Goal: Communication & Community: Answer question/provide support

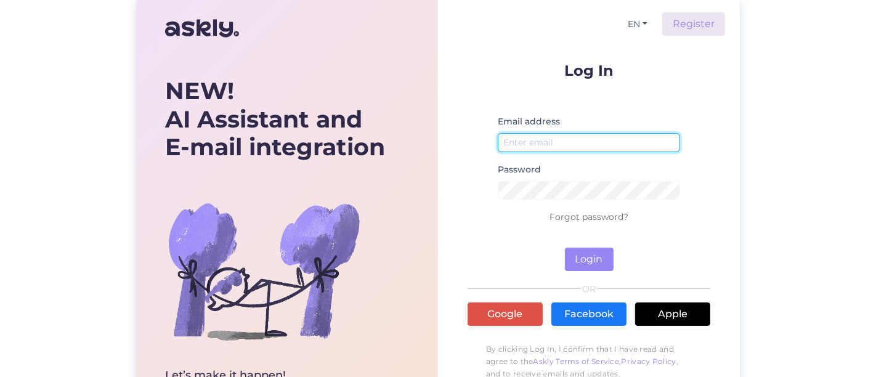
click at [536, 144] on input "email" at bounding box center [589, 142] width 182 height 19
drag, startPoint x: 590, startPoint y: 145, endPoint x: 324, endPoint y: 147, distance: 266.2
click at [324, 147] on div "NEW! AI Assistant and E-mail integration Let’s make it happen! Save hours, win …" at bounding box center [438, 219] width 604 height 438
type input "[EMAIL_ADDRESS][DOMAIN_NAME]"
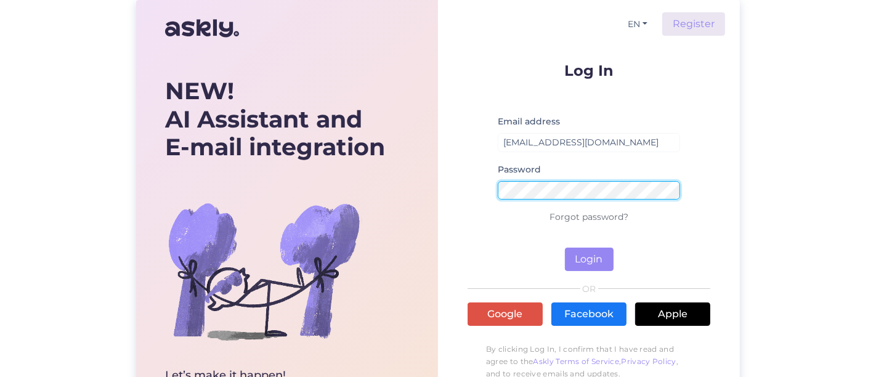
click at [565, 248] on button "Login" at bounding box center [589, 259] width 49 height 23
click at [198, 180] on div "NEW! AI Assistant and E-mail integration Let’s make it happen! Save hours, win …" at bounding box center [438, 219] width 604 height 438
click at [565, 248] on button "Login" at bounding box center [589, 259] width 49 height 23
click at [453, 189] on div "EN Register Log In Email address [EMAIL_ADDRESS][DOMAIN_NAME] Password Wrong pa…" at bounding box center [589, 219] width 302 height 438
click at [565, 248] on button "Login" at bounding box center [589, 259] width 49 height 23
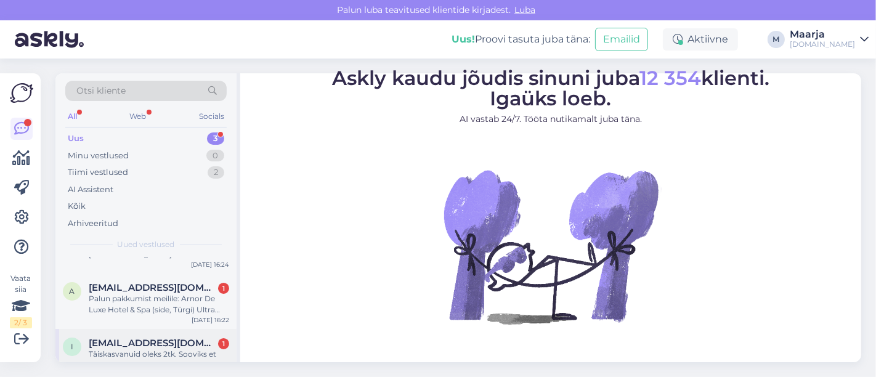
scroll to position [60, 0]
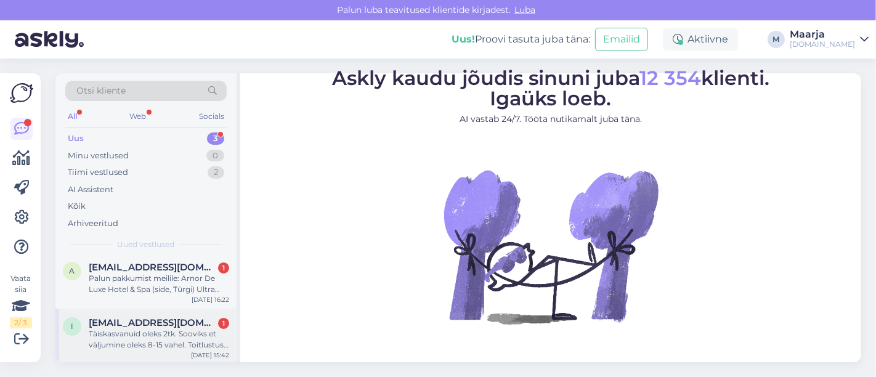
click at [161, 335] on div "Täiskasvanuid oleks 2tk. Sooviks et väljumine oleks 8-15 vahel. Toitlustus võib…" at bounding box center [159, 339] width 141 height 22
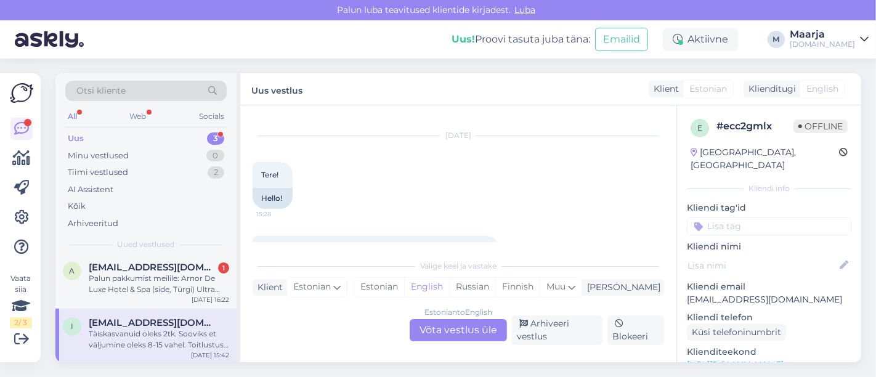
scroll to position [0, 0]
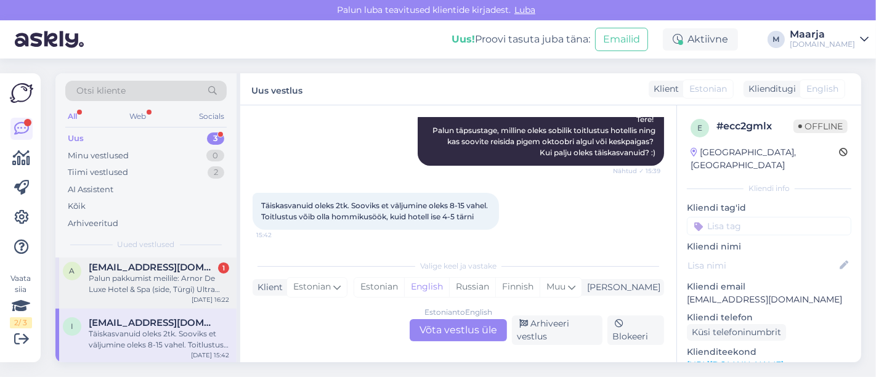
click at [146, 290] on div "Palun pakkumist meilile: Arnor De Luxe Hotel & Spa (side, Türgi) Ultra kõik hin…" at bounding box center [159, 284] width 141 height 22
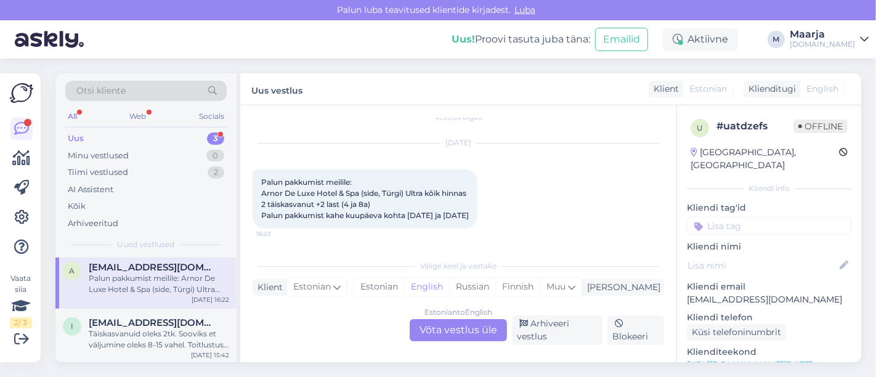
scroll to position [24, 0]
click at [404, 284] on div "Estonian" at bounding box center [379, 287] width 50 height 18
click at [451, 334] on div "Estonian to Estonian Võta vestlus üle" at bounding box center [458, 330] width 97 height 22
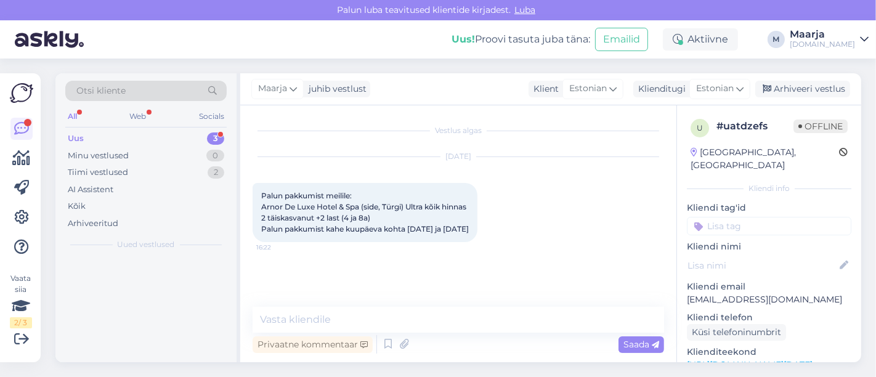
scroll to position [0, 0]
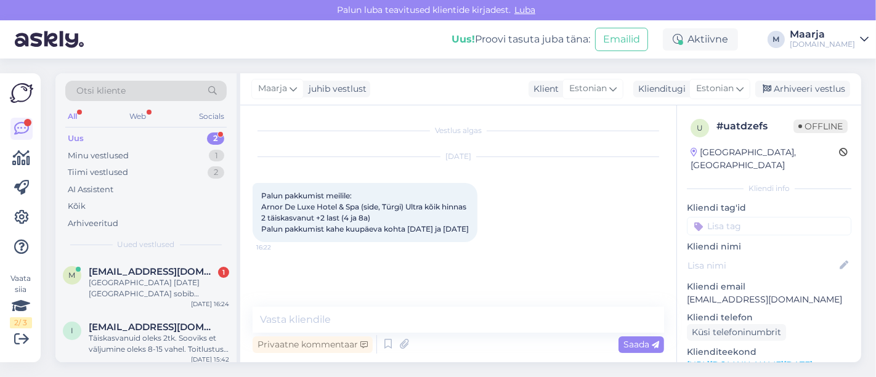
drag, startPoint x: 773, startPoint y: 288, endPoint x: 674, endPoint y: 285, distance: 98.7
click at [674, 285] on div "Vestlus algas [DATE] Palun pakkumist meilile: Arnor De Luxe Hotel & Spa (side, …" at bounding box center [550, 233] width 621 height 257
click at [753, 293] on p "[EMAIL_ADDRESS][DOMAIN_NAME]" at bounding box center [769, 299] width 165 height 13
drag, startPoint x: 780, startPoint y: 287, endPoint x: 676, endPoint y: 291, distance: 104.2
click at [676, 291] on div "Vestlus algas [DATE] Palun pakkumist meilile: Arnor De Luxe Hotel & Spa (side, …" at bounding box center [550, 233] width 621 height 257
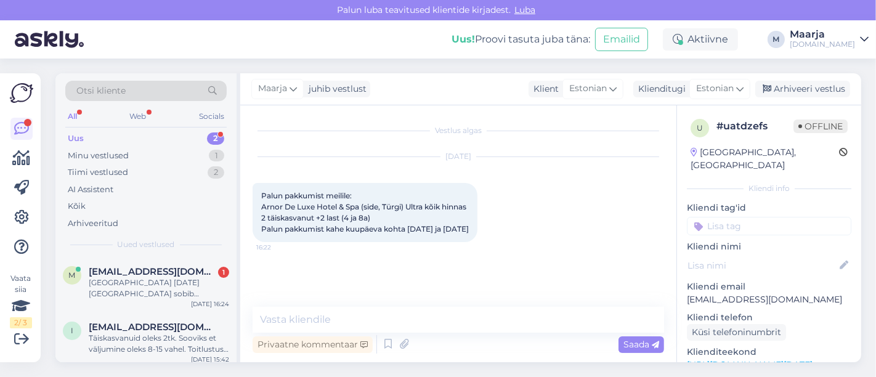
click at [769, 280] on div "Kliendi email [EMAIL_ADDRESS][DOMAIN_NAME]" at bounding box center [769, 293] width 165 height 26
click at [784, 293] on p "[EMAIL_ADDRESS][DOMAIN_NAME]" at bounding box center [769, 299] width 165 height 13
drag, startPoint x: 771, startPoint y: 287, endPoint x: 688, endPoint y: 288, distance: 82.6
click at [688, 293] on p "[EMAIL_ADDRESS][DOMAIN_NAME]" at bounding box center [769, 299] width 165 height 13
copy p "[EMAIL_ADDRESS][DOMAIN_NAME]"
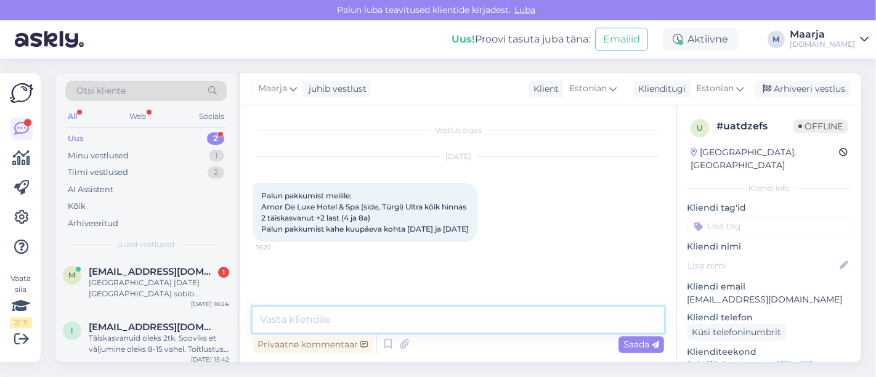
click at [311, 322] on textarea at bounding box center [459, 320] width 412 height 26
type textarea "Tere, saadame pakkumise Teile meilile. :)"
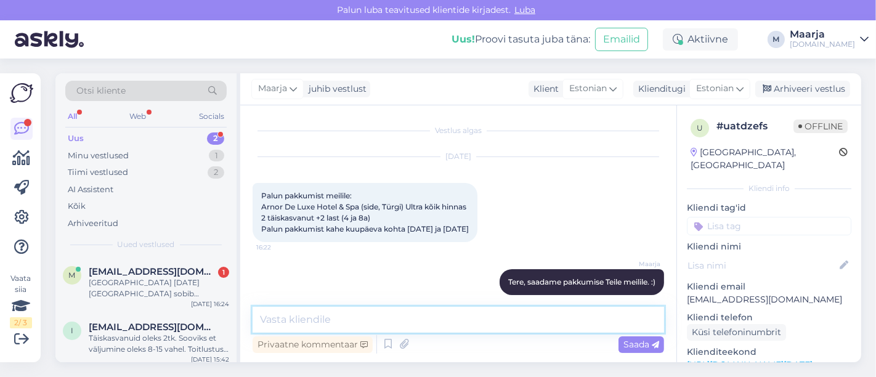
scroll to position [23, 0]
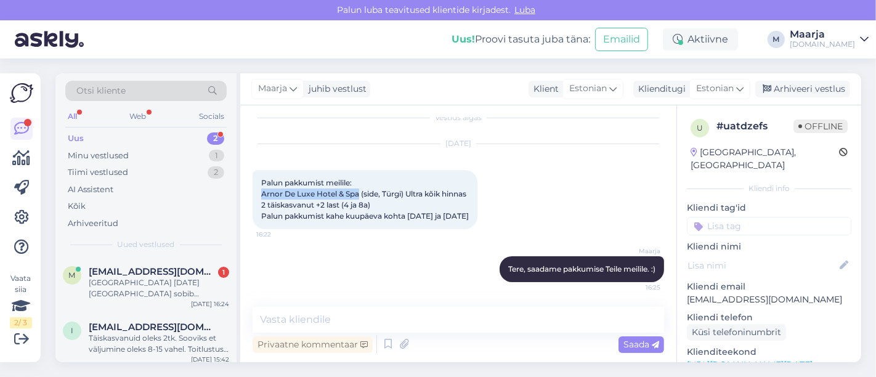
drag, startPoint x: 359, startPoint y: 182, endPoint x: 253, endPoint y: 180, distance: 105.4
click at [253, 180] on div "Palun pakkumist meilile: Arnor De Luxe Hotel & Spa (side, Türgi) Ultra kõik hin…" at bounding box center [365, 199] width 225 height 59
copy span "Arnor De Luxe Hotel & Spa"
click at [465, 333] on div "Privaatne kommentaar Saada" at bounding box center [459, 344] width 412 height 23
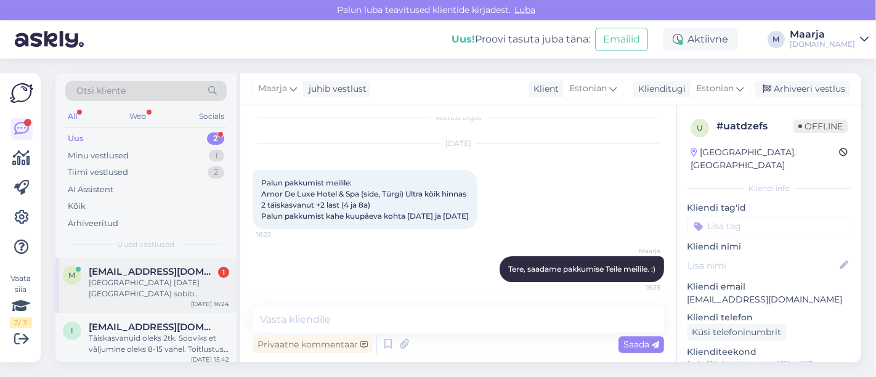
click at [182, 303] on div "m [EMAIL_ADDRESS][DOMAIN_NAME] 1 [GEOGRAPHIC_DATA] [DATE] [GEOGRAPHIC_DATA] sob…" at bounding box center [145, 285] width 181 height 55
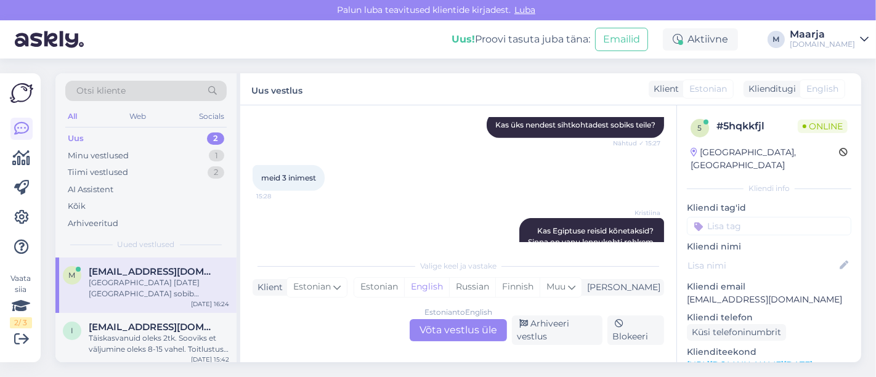
scroll to position [1354, 0]
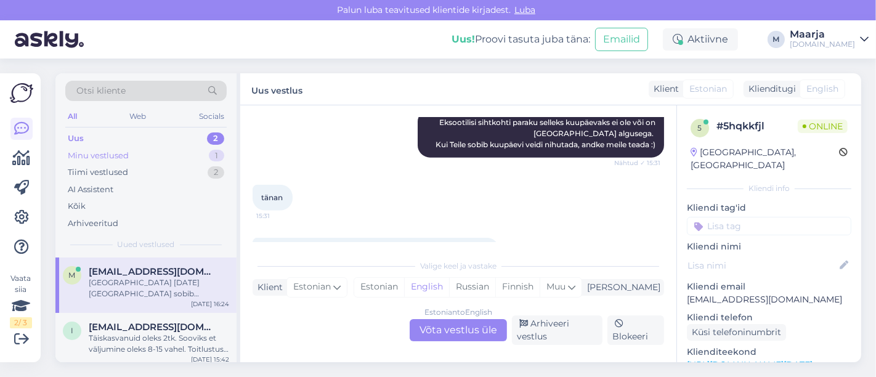
click at [91, 155] on div "Minu vestlused" at bounding box center [98, 156] width 61 height 12
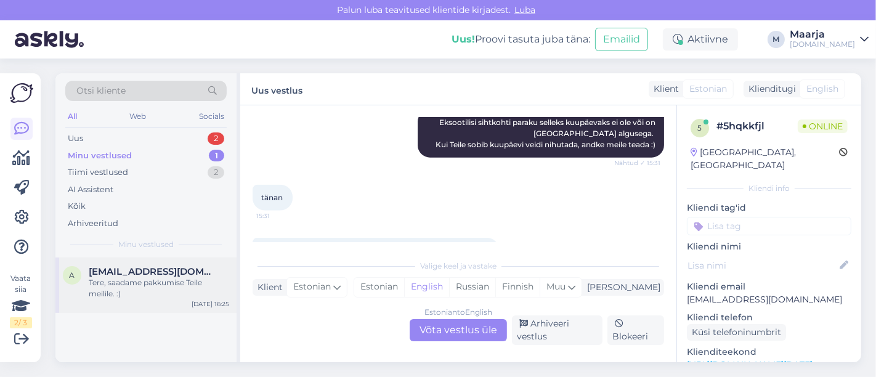
click at [137, 300] on div "a [EMAIL_ADDRESS][DOMAIN_NAME] Tere, saadame pakkumise Teile meilile. :) [DATE]…" at bounding box center [145, 285] width 181 height 55
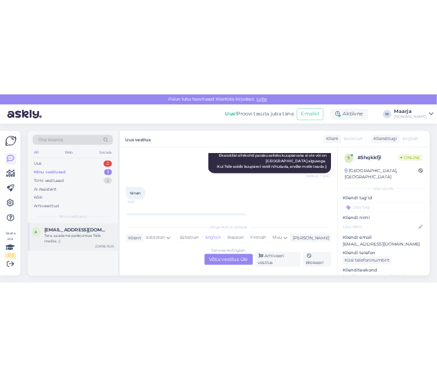
scroll to position [23, 0]
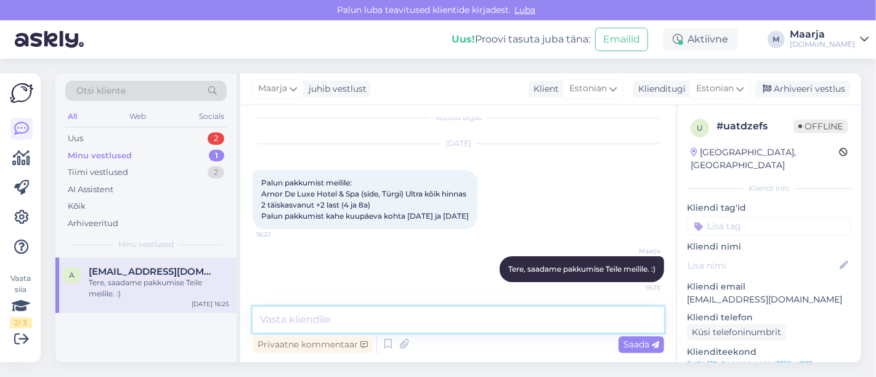
click at [373, 327] on textarea at bounding box center [459, 320] width 412 height 26
click at [327, 317] on textarea at bounding box center [459, 320] width 412 height 26
click at [75, 138] on div "Uus" at bounding box center [75, 138] width 15 height 12
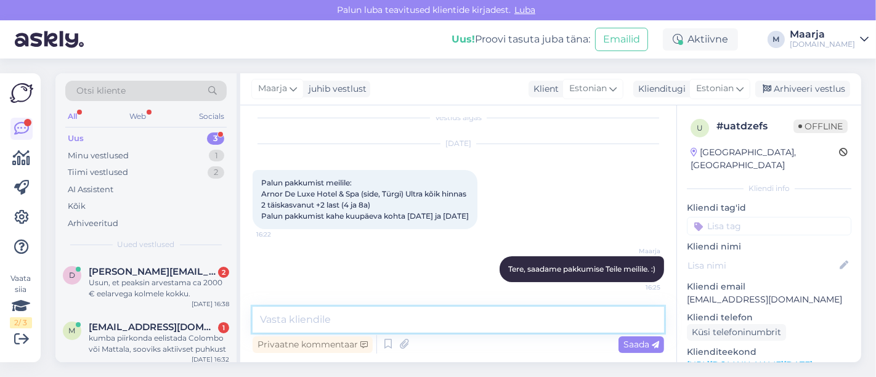
click at [370, 319] on textarea at bounding box center [459, 320] width 412 height 26
type textarea "pakkumine saadetud. :)"
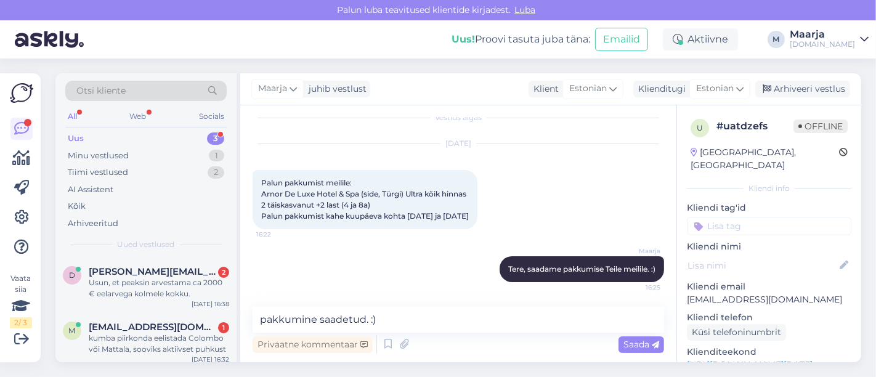
click at [641, 347] on span "Saada" at bounding box center [642, 344] width 36 height 11
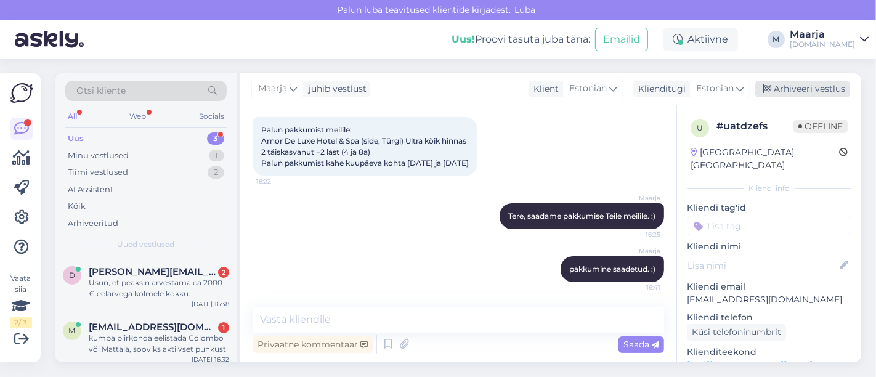
click at [811, 92] on div "Arhiveeri vestlus" at bounding box center [803, 89] width 95 height 17
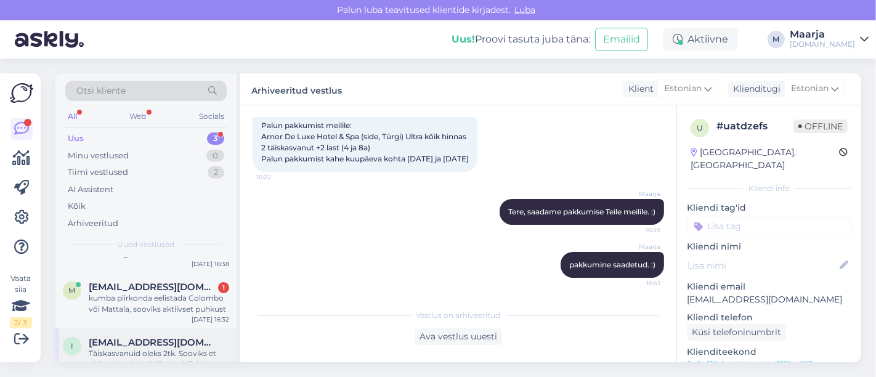
scroll to position [60, 0]
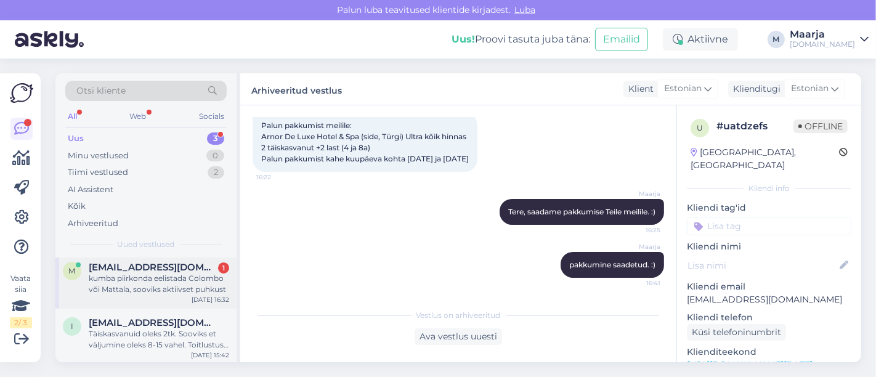
click at [129, 288] on div "kumba piirkonda eelistada Colombo või Mattala, sooviks aktiivset puhkust" at bounding box center [159, 284] width 141 height 22
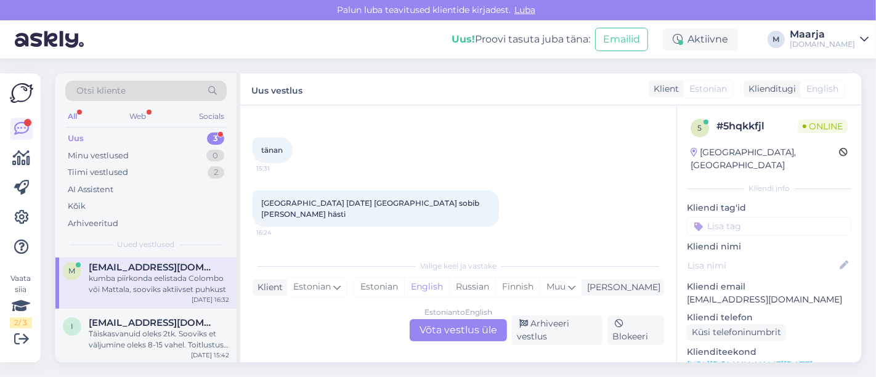
scroll to position [1419, 0]
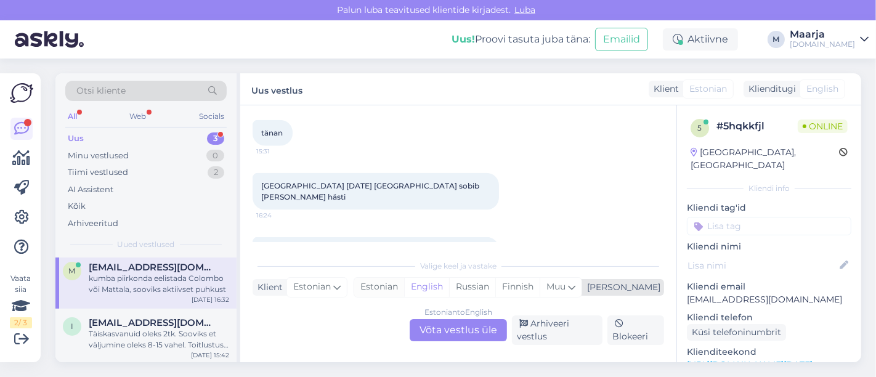
click at [404, 291] on div "Estonian" at bounding box center [379, 287] width 50 height 18
click at [424, 331] on div "Estonian to Estonian Võta vestlus üle" at bounding box center [458, 330] width 97 height 22
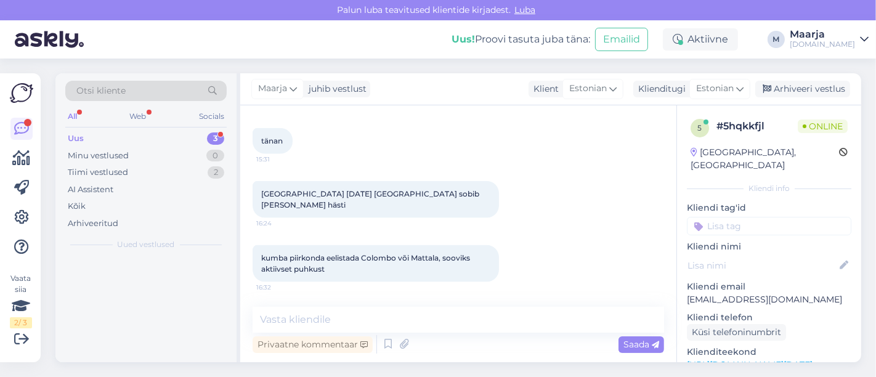
scroll to position [0, 0]
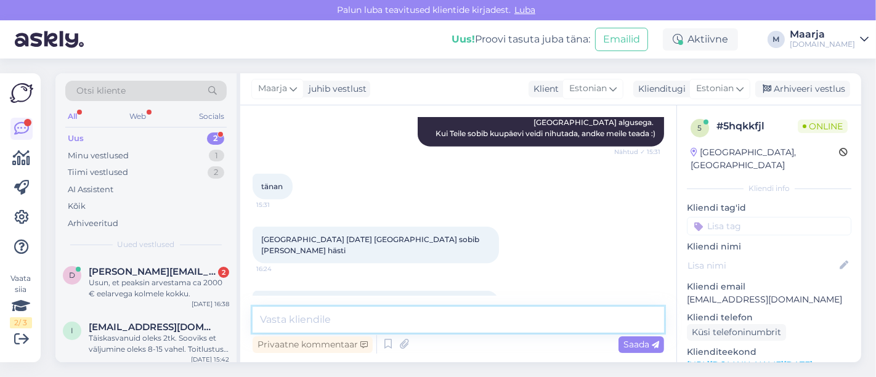
click at [319, 323] on textarea at bounding box center [459, 320] width 412 height 26
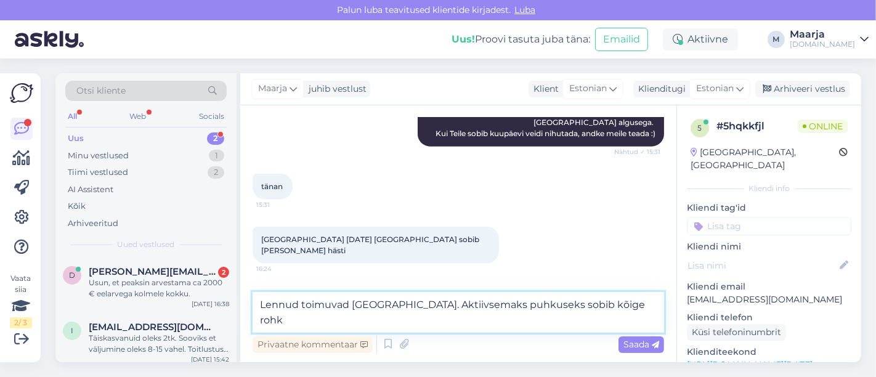
scroll to position [1380, 0]
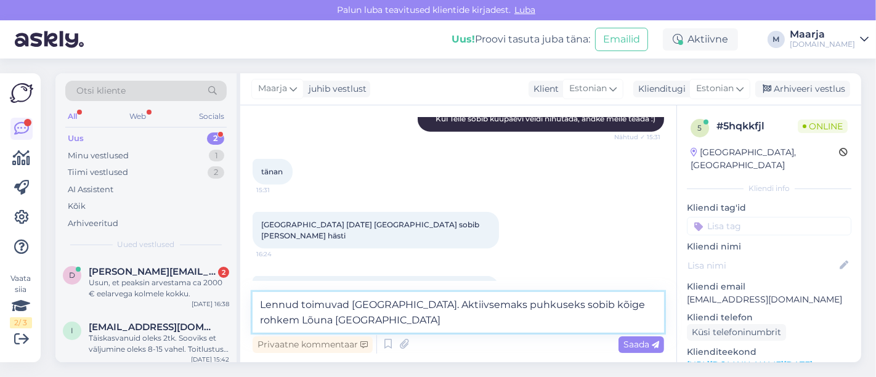
drag, startPoint x: 307, startPoint y: 319, endPoint x: 300, endPoint y: 319, distance: 6.8
click at [300, 319] on textarea "Lennud toimuvad [GEOGRAPHIC_DATA]. Aktiivsemaks puhkuseks sobib kõige rohkem Lõ…" at bounding box center [459, 312] width 412 height 41
type textarea "Lennud toimuvad [GEOGRAPHIC_DATA]. Aktiivsemaks puhkuseks sobib kõige rohkem lõ…"
click at [404, 319] on textarea "Lennud toimuvad [GEOGRAPHIC_DATA]. Aktiivsemaks puhkuseks sobib kõige rohkem lõ…" at bounding box center [459, 312] width 412 height 41
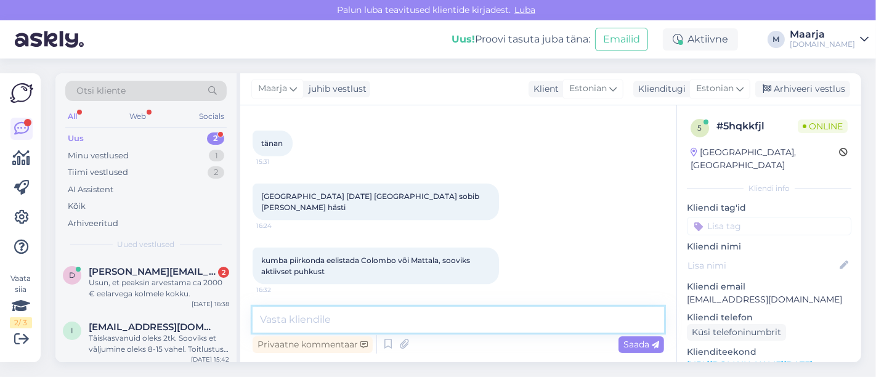
scroll to position [1429, 0]
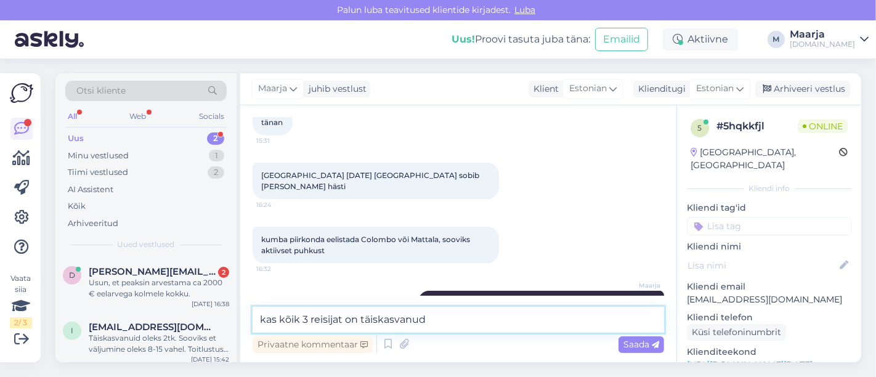
type textarea "kas kõik 3 reisijat on täiskasvanud?"
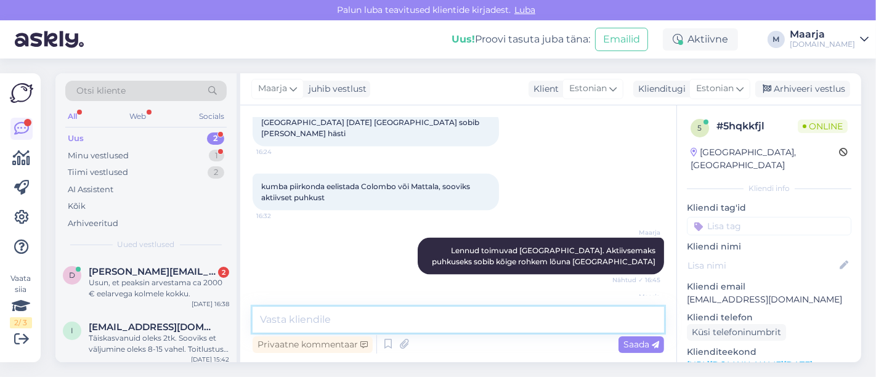
scroll to position [1535, 0]
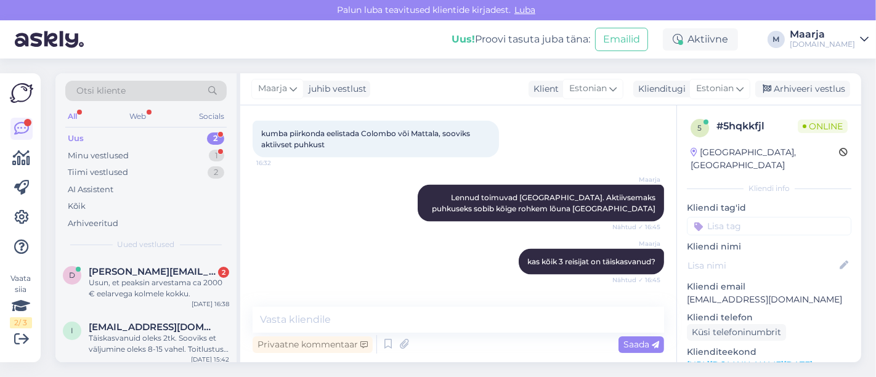
click at [96, 139] on div "Uus 2" at bounding box center [145, 138] width 161 height 17
click at [83, 155] on div "Minu vestlused" at bounding box center [98, 156] width 61 height 12
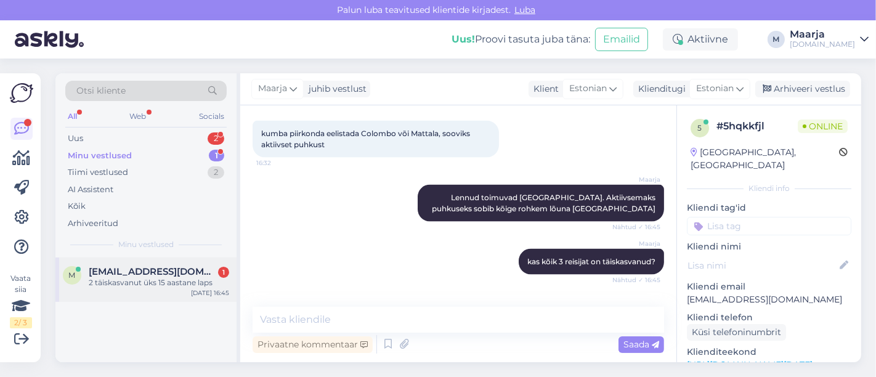
click at [118, 292] on div "m [PERSON_NAME][EMAIL_ADDRESS][DOMAIN_NAME] 1 2 täiskasvanut üks 15 aastane lap…" at bounding box center [145, 280] width 181 height 44
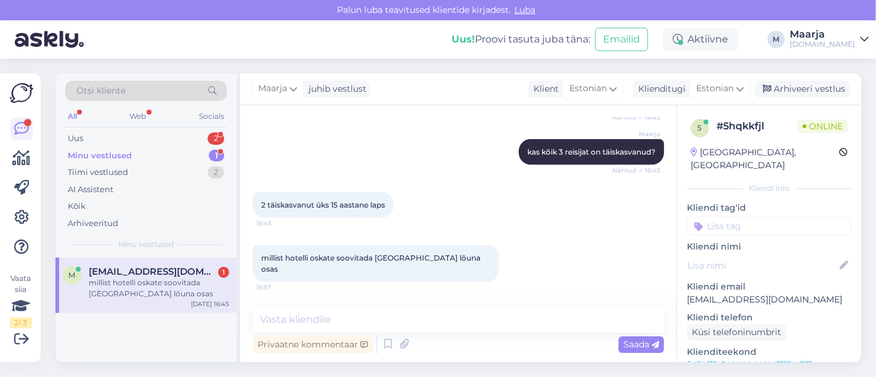
scroll to position [1588, 0]
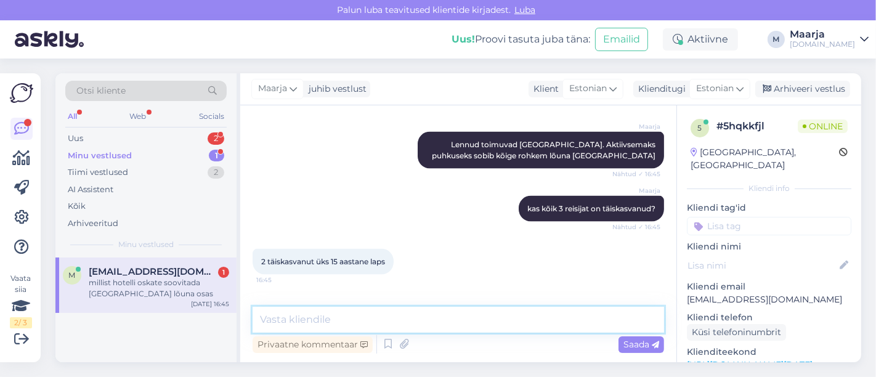
click at [350, 324] on textarea at bounding box center [459, 320] width 412 height 26
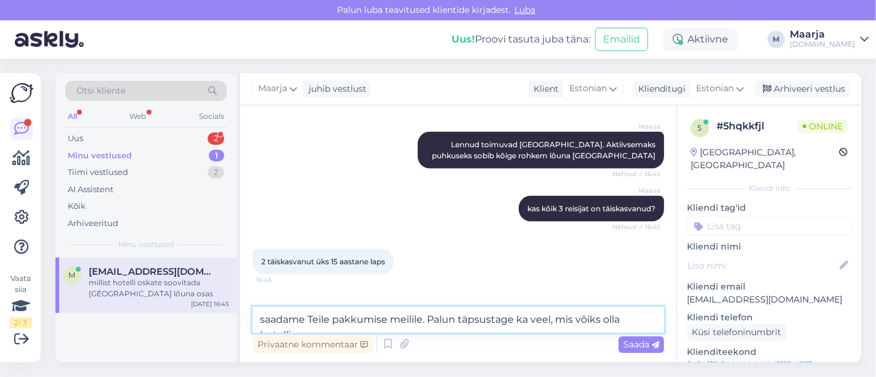
scroll to position [1600, 0]
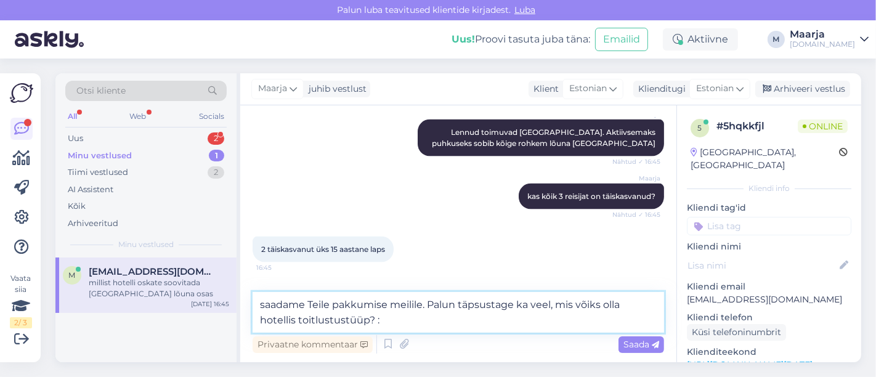
type textarea "saadame Teile pakkumise meilile. Palun täpsustage ka veel, mis võiks olla hotel…"
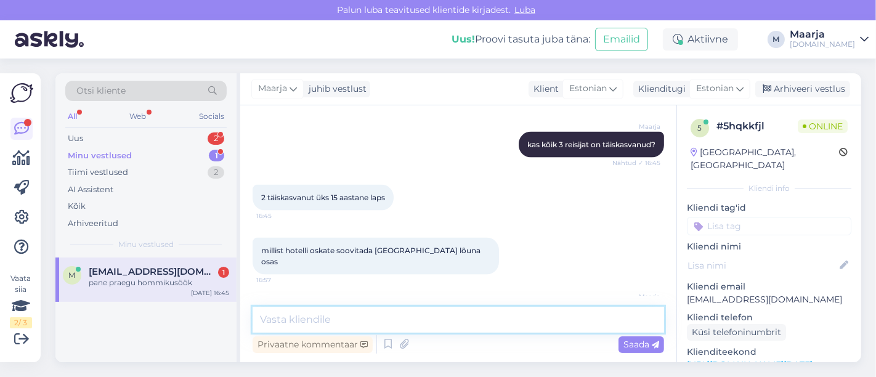
scroll to position [1705, 0]
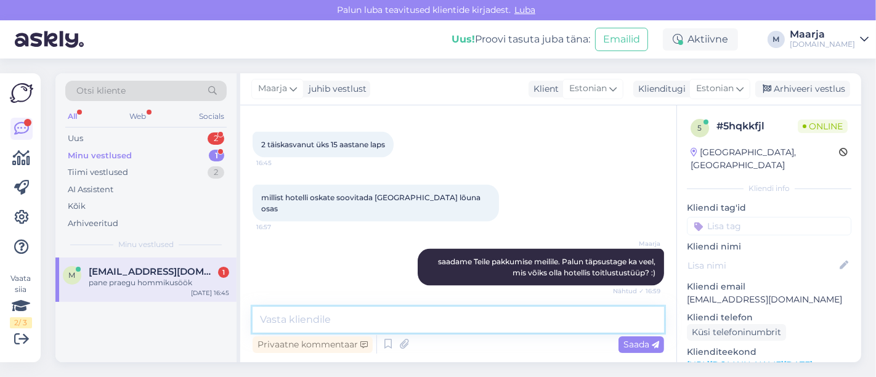
drag, startPoint x: 314, startPoint y: 327, endPoint x: 301, endPoint y: 312, distance: 19.3
click at [313, 327] on textarea at bounding box center [459, 320] width 412 height 26
click at [426, 319] on textarea at bounding box center [459, 320] width 412 height 26
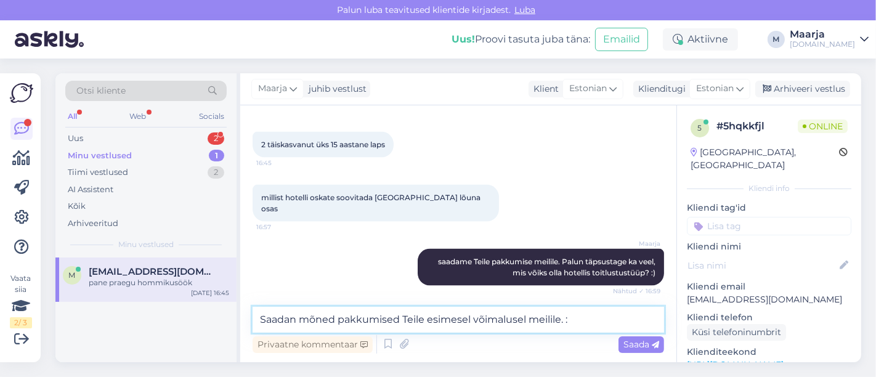
type textarea "Saadan mõned pakkumised Teile esimesel võimalusel meilile. :)"
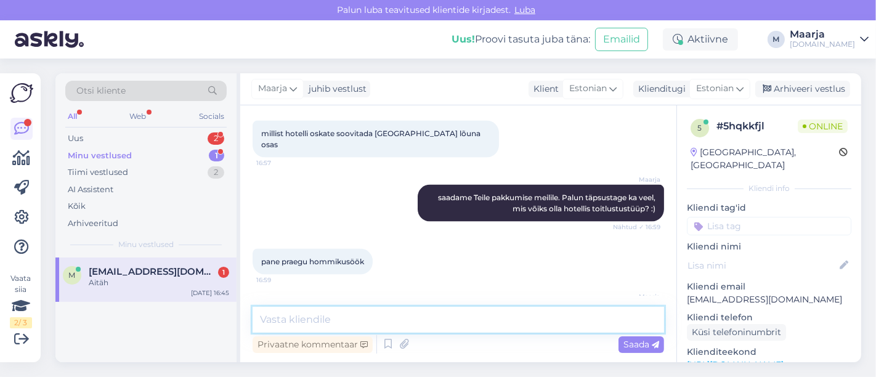
scroll to position [1822, 0]
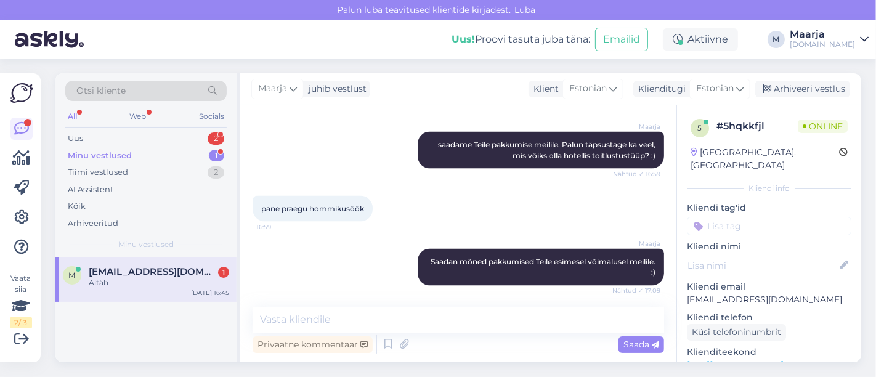
click at [433, 333] on div "Privaatne kommentaar Saada" at bounding box center [459, 344] width 412 height 23
click at [107, 282] on div "Aitäh" at bounding box center [159, 282] width 141 height 11
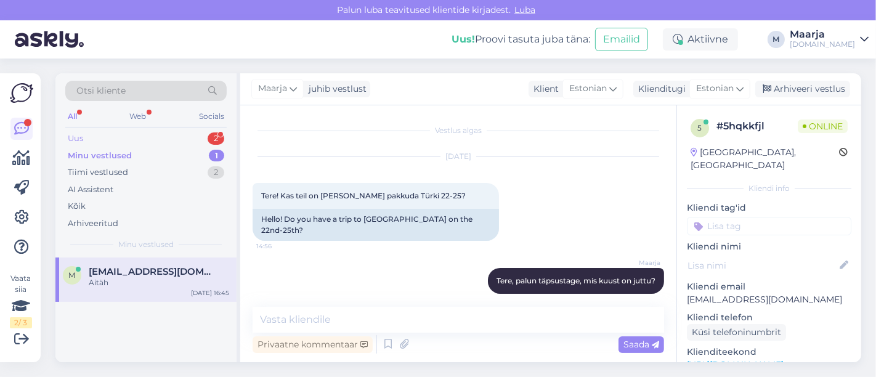
click at [91, 134] on div "Uus 2" at bounding box center [145, 138] width 161 height 17
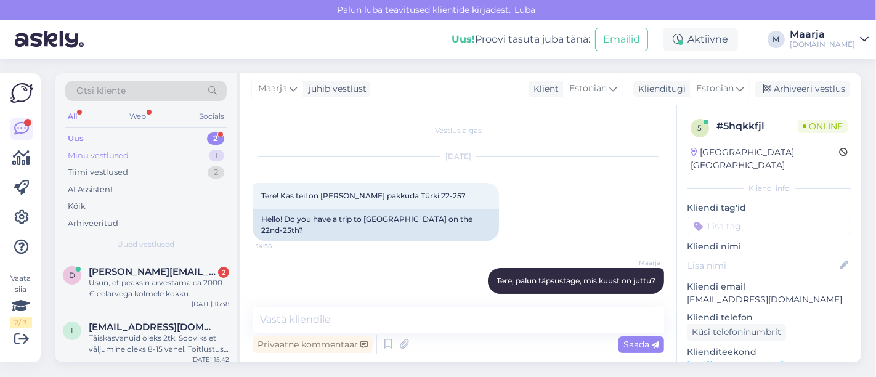
click at [95, 155] on div "Minu vestlused" at bounding box center [98, 156] width 61 height 12
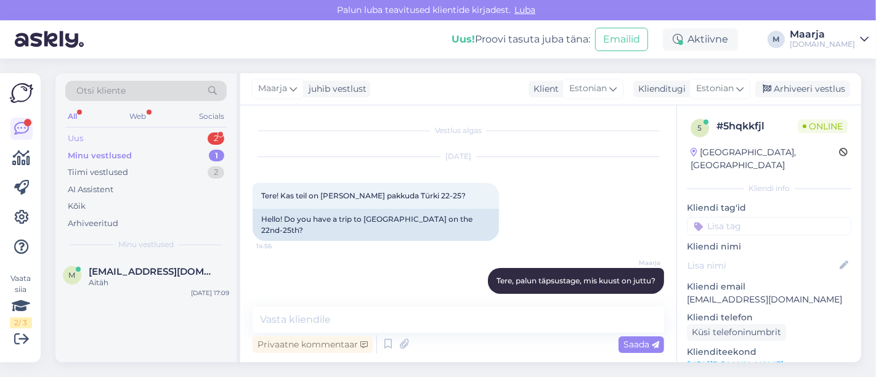
click at [115, 138] on div "Uus 2" at bounding box center [145, 138] width 161 height 17
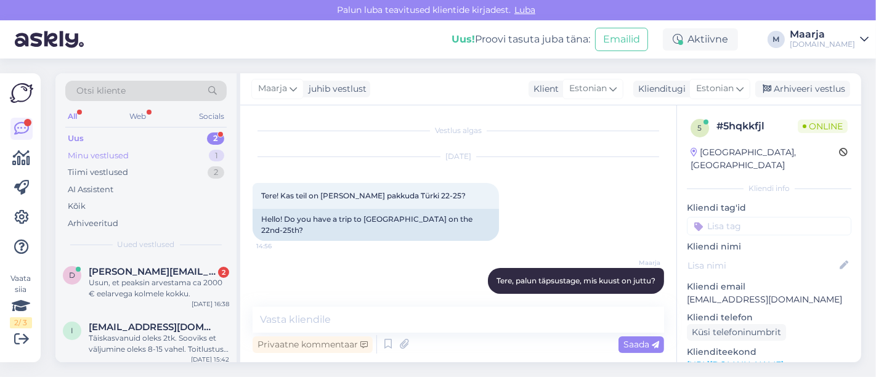
click at [116, 152] on div "Minu vestlused" at bounding box center [98, 156] width 61 height 12
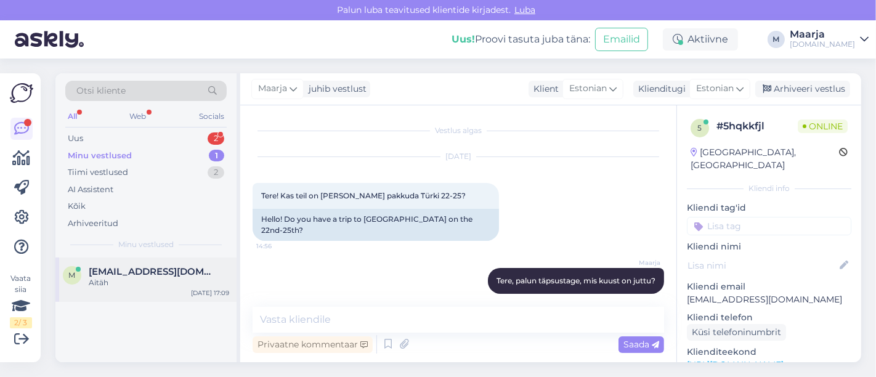
click at [106, 282] on div "Aitäh" at bounding box center [159, 282] width 141 height 11
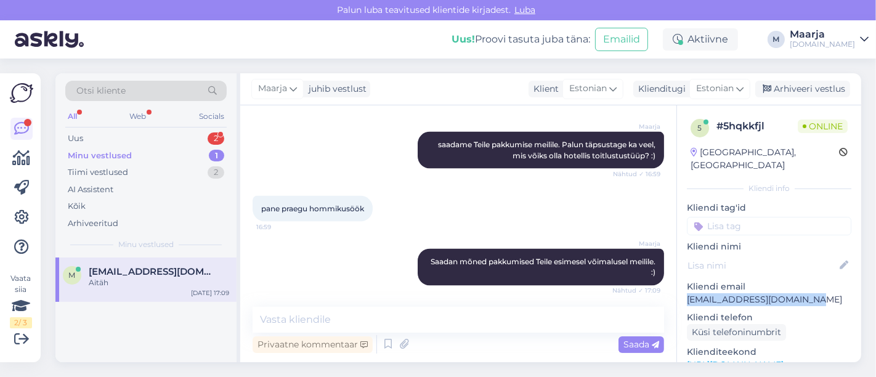
drag, startPoint x: 797, startPoint y: 288, endPoint x: 683, endPoint y: 290, distance: 113.4
click at [683, 290] on div "5 # 5hqkkfjl Online [GEOGRAPHIC_DATA], [GEOGRAPHIC_DATA] Kliendi info Kliendi t…" at bounding box center [769, 365] width 184 height 520
copy p "[EMAIL_ADDRESS][DOMAIN_NAME]"
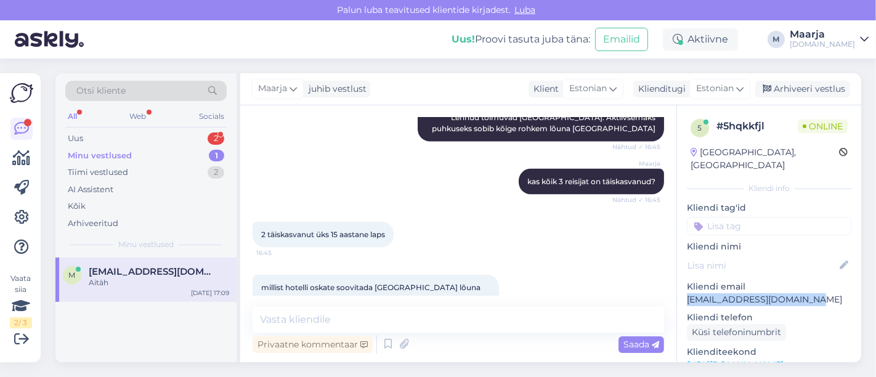
scroll to position [1548, 0]
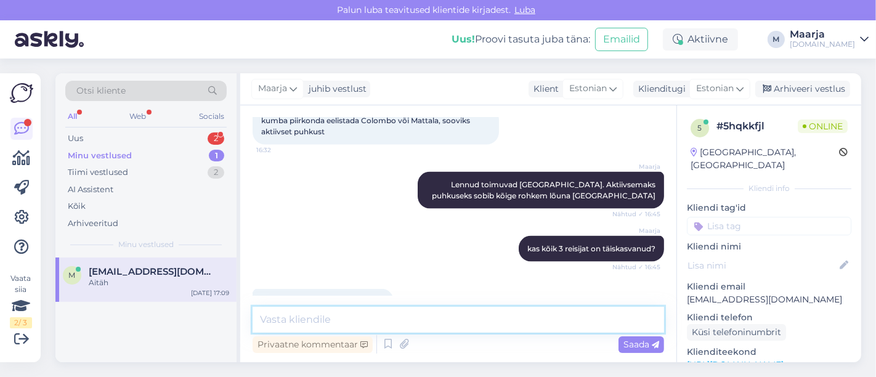
click at [377, 328] on textarea at bounding box center [459, 320] width 412 height 26
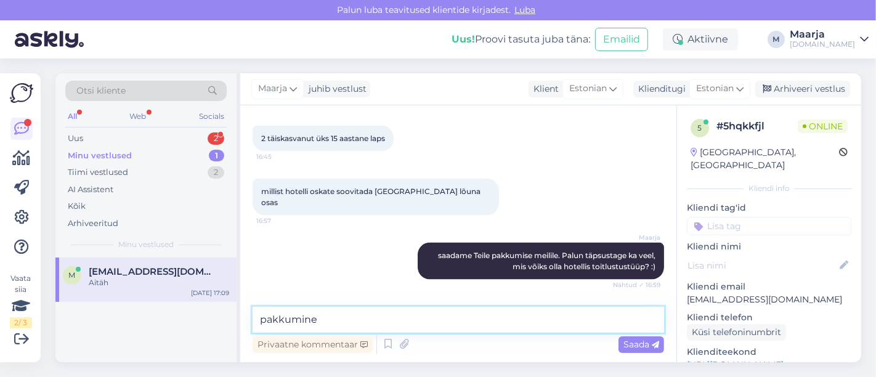
scroll to position [1822, 0]
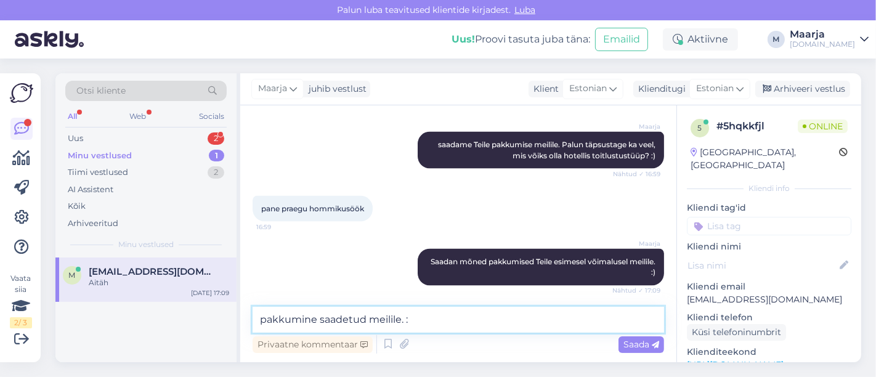
type textarea "pakkumine saadetud meilile. :)"
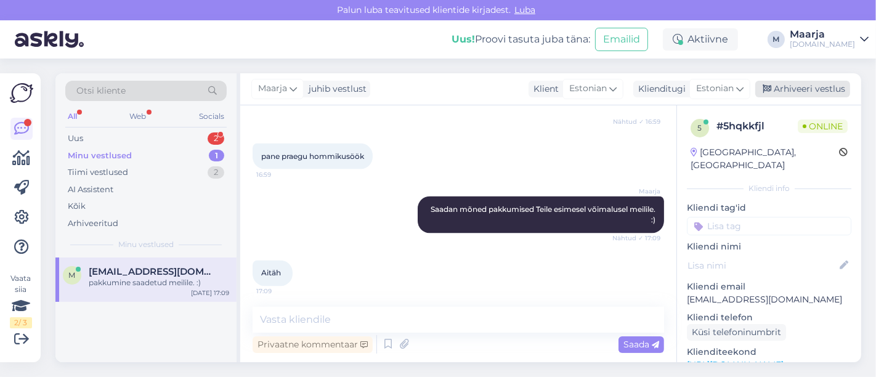
click at [818, 97] on div "Arhiveeri vestlus" at bounding box center [803, 89] width 95 height 17
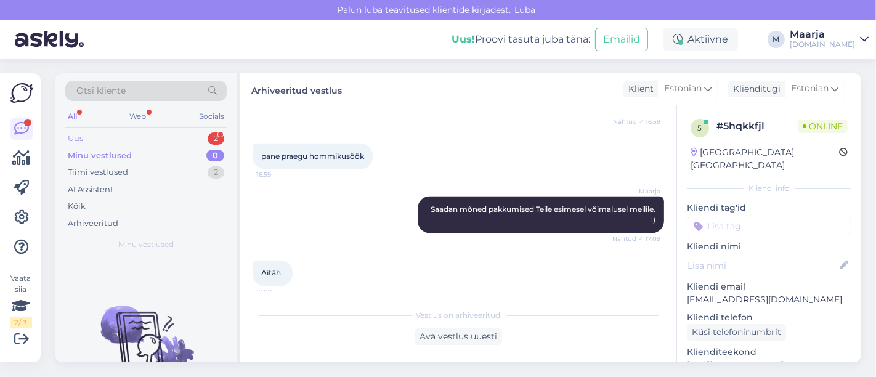
click at [131, 139] on div "Uus 2" at bounding box center [145, 138] width 161 height 17
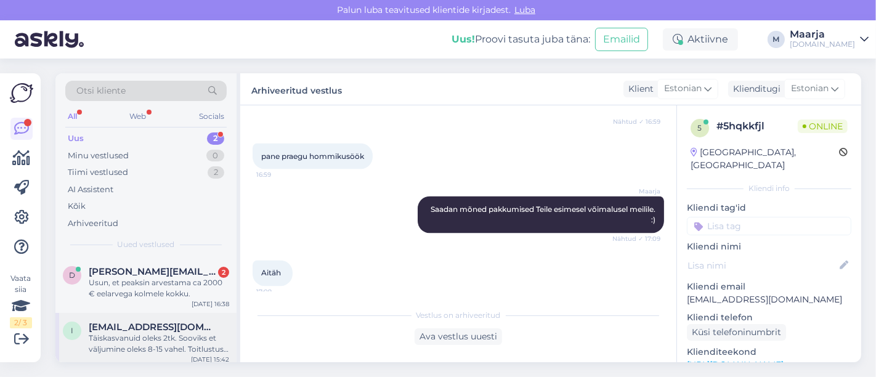
click at [149, 323] on span "[EMAIL_ADDRESS][DOMAIN_NAME]" at bounding box center [153, 327] width 128 height 11
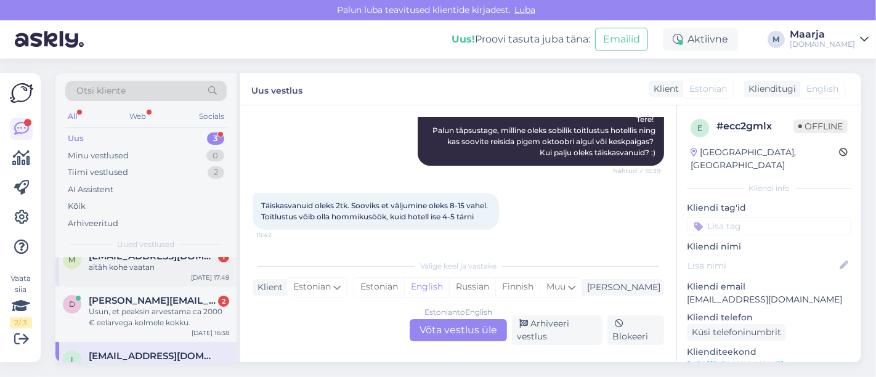
scroll to position [0, 0]
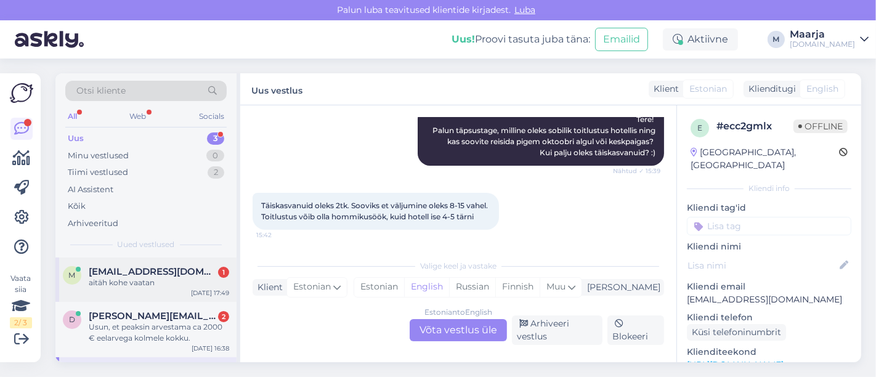
click at [139, 275] on span "[EMAIL_ADDRESS][DOMAIN_NAME]" at bounding box center [153, 271] width 128 height 11
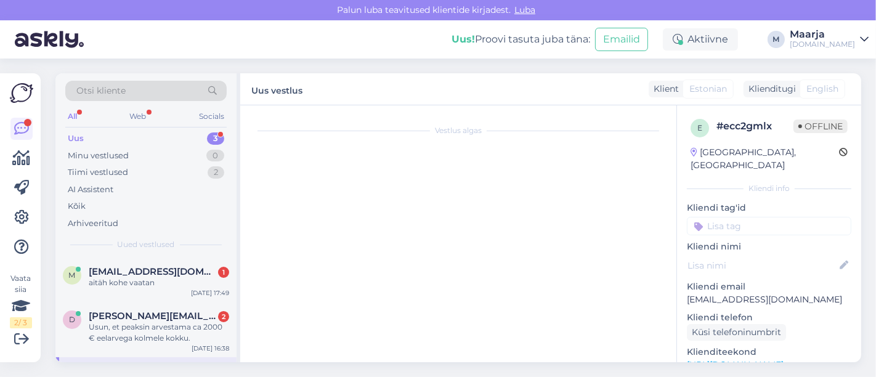
scroll to position [1981, 0]
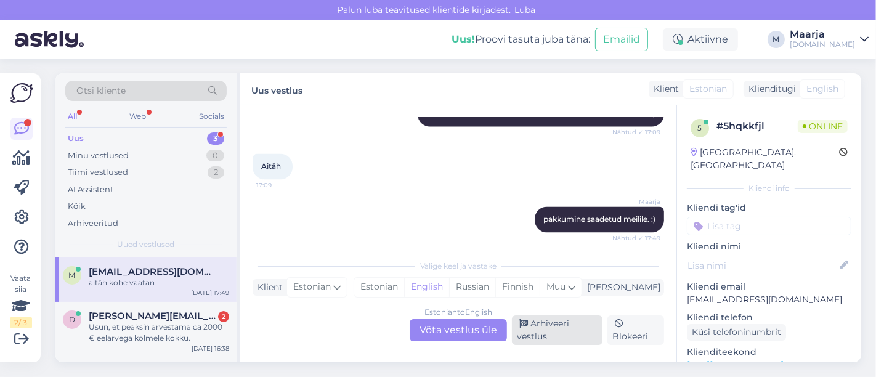
click at [563, 332] on div "Arhiveeri vestlus" at bounding box center [557, 331] width 91 height 30
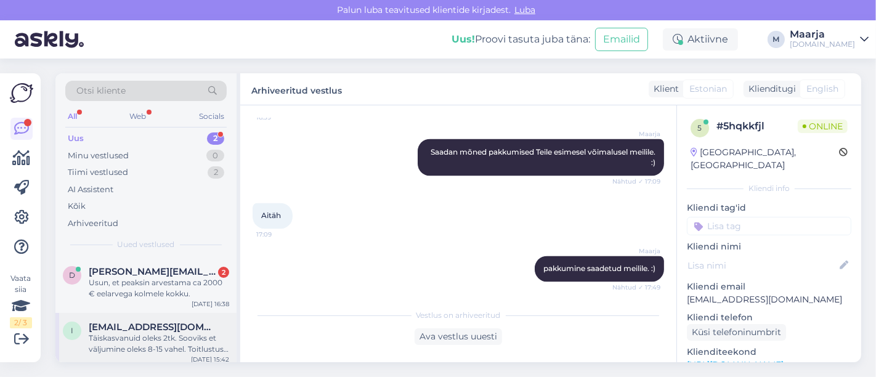
click at [141, 343] on div "Täiskasvanuid oleks 2tk. Sooviks et väljumine oleks 8-15 vahel. Toitlustus võib…" at bounding box center [159, 344] width 141 height 22
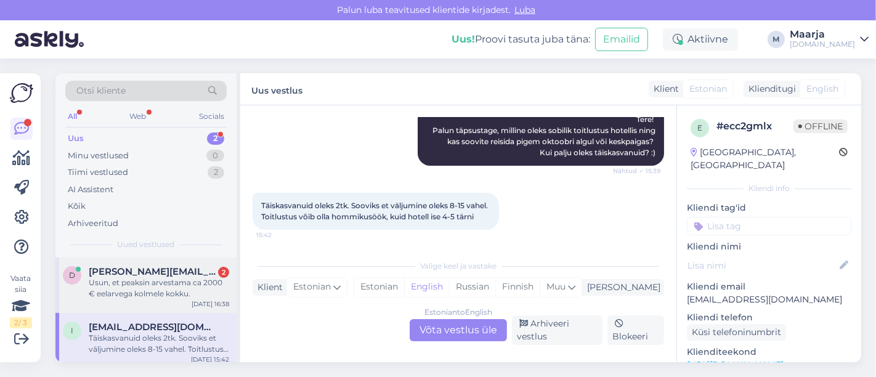
click at [173, 278] on div "Usun, et peaksin arvestama ca 2000 € eelarvega kolmele kokku." at bounding box center [159, 288] width 141 height 22
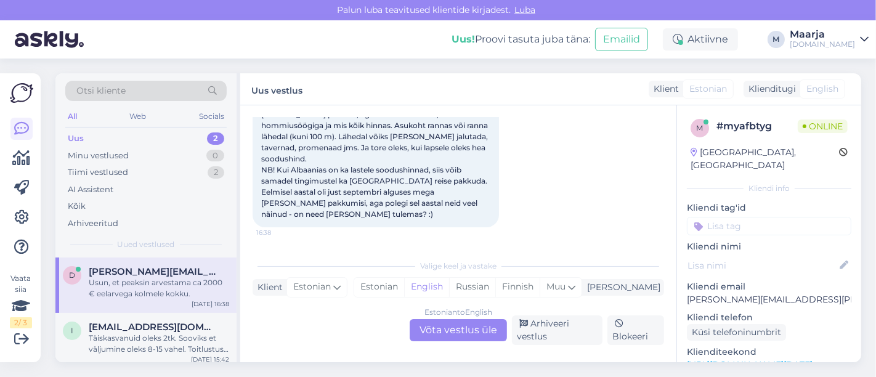
scroll to position [188, 0]
